Goal: Find contact information: Find contact information

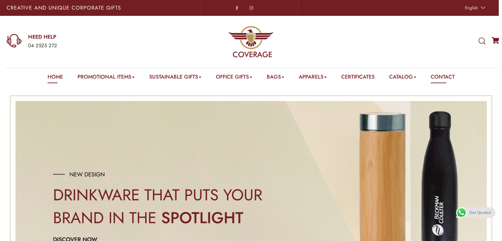
click at [445, 76] on link "Contact" at bounding box center [442, 78] width 24 height 10
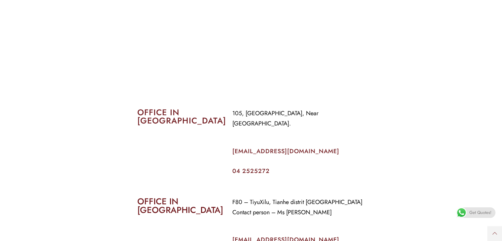
scroll to position [233, 0]
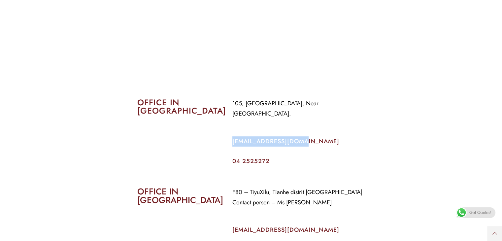
drag, startPoint x: 299, startPoint y: 131, endPoint x: 231, endPoint y: 132, distance: 68.3
click at [231, 132] on div "105, Al Faraidooni Building, Near Al Jadeed Bakery. info@coverageuae.com 04 252…" at bounding box center [298, 131] width 142 height 76
copy link "[EMAIL_ADDRESS][DOMAIN_NAME]"
click at [231, 132] on div "105, Al Faraidooni Building, Near Al Jadeed Bakery. info@coverageuae.com 04 252…" at bounding box center [298, 131] width 142 height 76
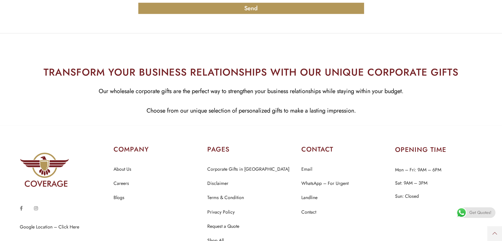
scroll to position [706, 0]
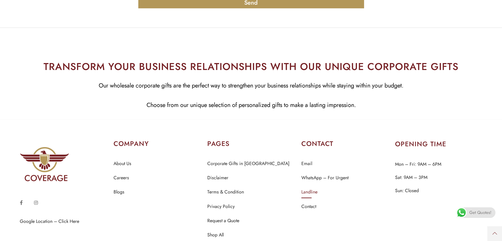
click at [309, 188] on link "Landline" at bounding box center [309, 192] width 16 height 9
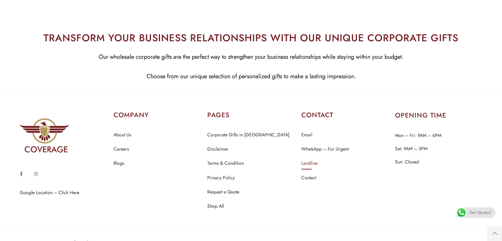
scroll to position [738, 0]
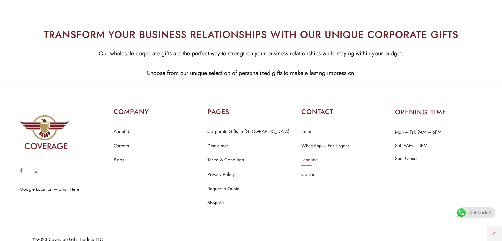
click at [315, 156] on link "Landline" at bounding box center [309, 160] width 16 height 9
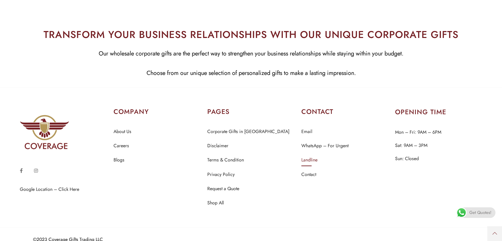
click at [315, 156] on link "Landline" at bounding box center [309, 160] width 16 height 9
drag, startPoint x: 315, startPoint y: 148, endPoint x: 309, endPoint y: 151, distance: 6.7
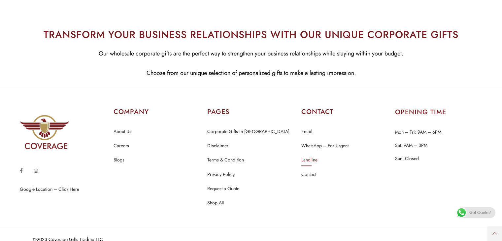
click at [309, 156] on link "Landline" at bounding box center [309, 160] width 16 height 9
click at [310, 170] on link "Contact" at bounding box center [308, 174] width 15 height 9
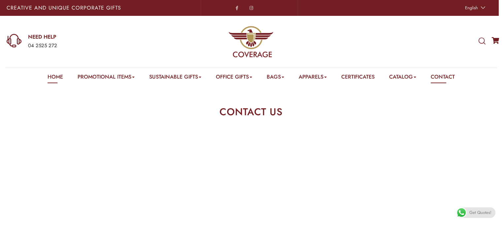
click at [53, 76] on link "Home" at bounding box center [55, 78] width 16 height 10
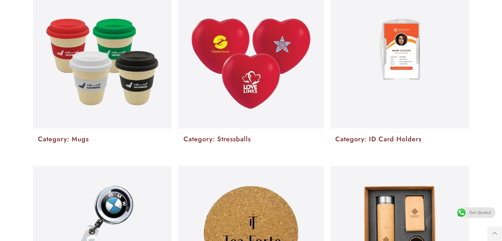
scroll to position [1201, 0]
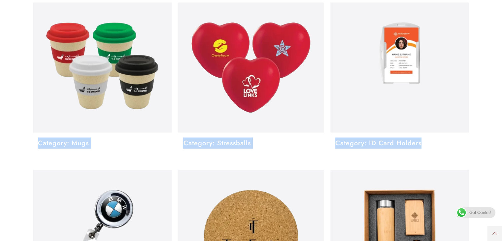
drag, startPoint x: 497, startPoint y: 93, endPoint x: 500, endPoint y: 135, distance: 41.7
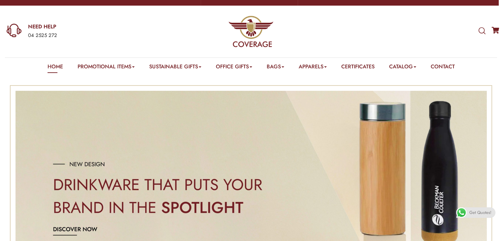
scroll to position [0, 0]
